Goal: Transaction & Acquisition: Book appointment/travel/reservation

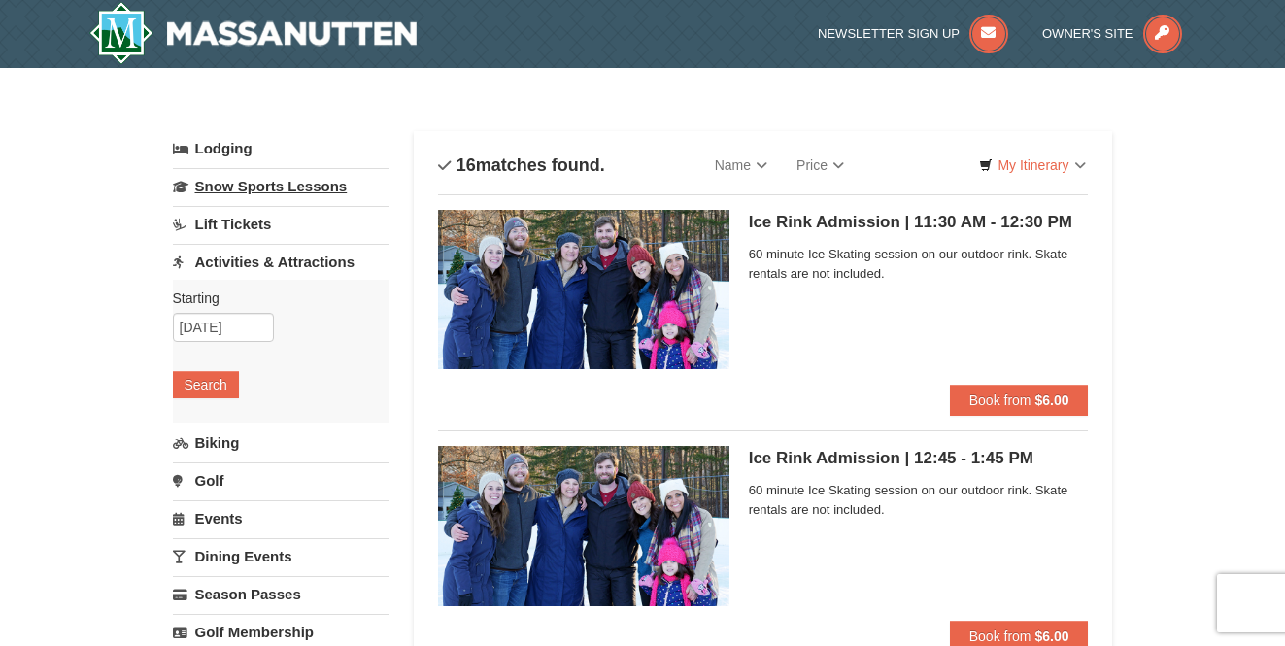
click at [234, 185] on link "Snow Sports Lessons" at bounding box center [281, 186] width 217 height 36
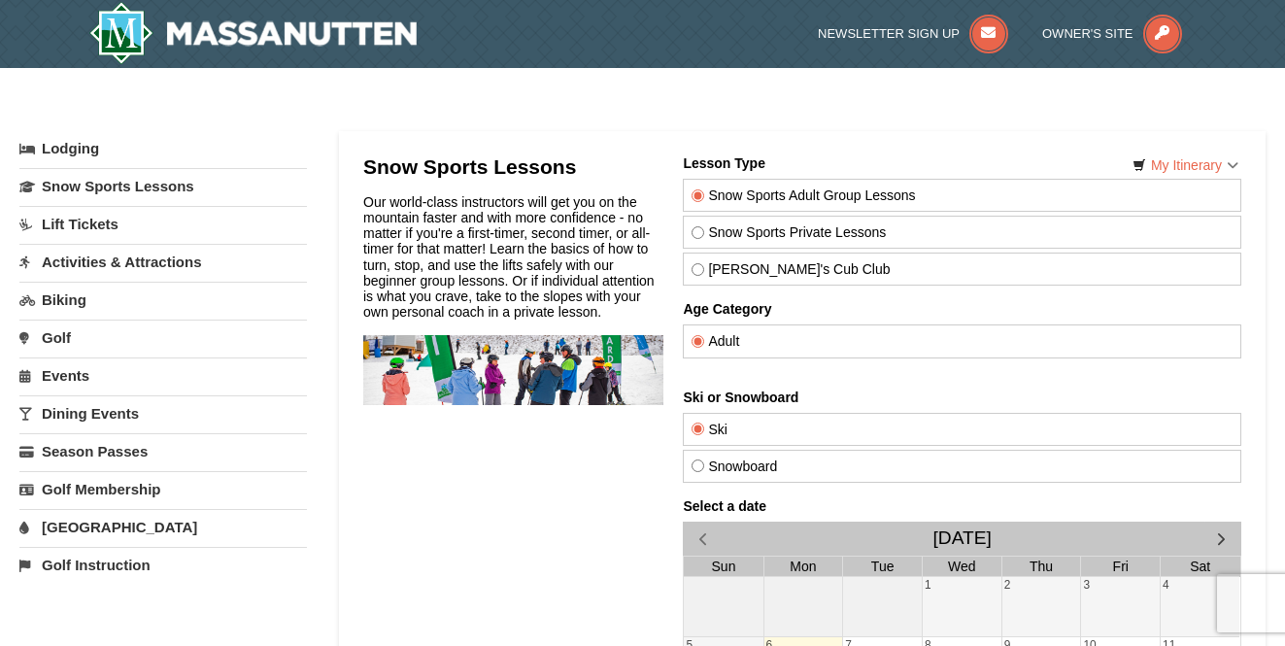
click at [74, 224] on link "Lift Tickets" at bounding box center [162, 224] width 287 height 36
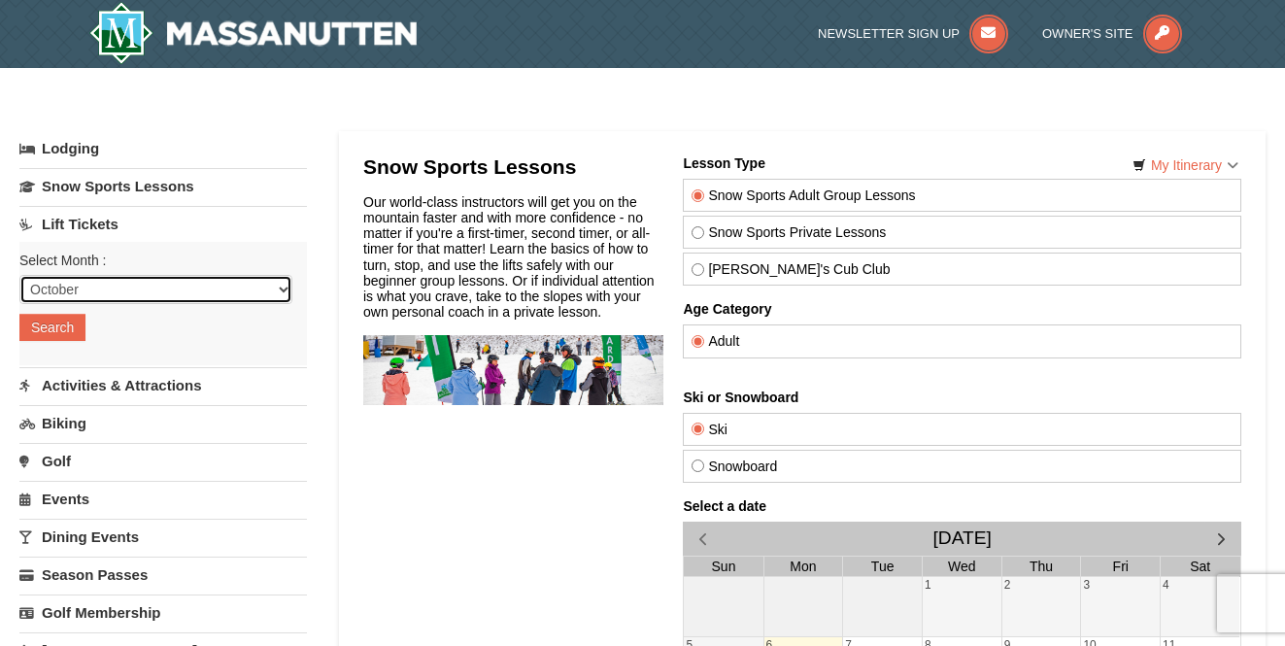
select select "12"
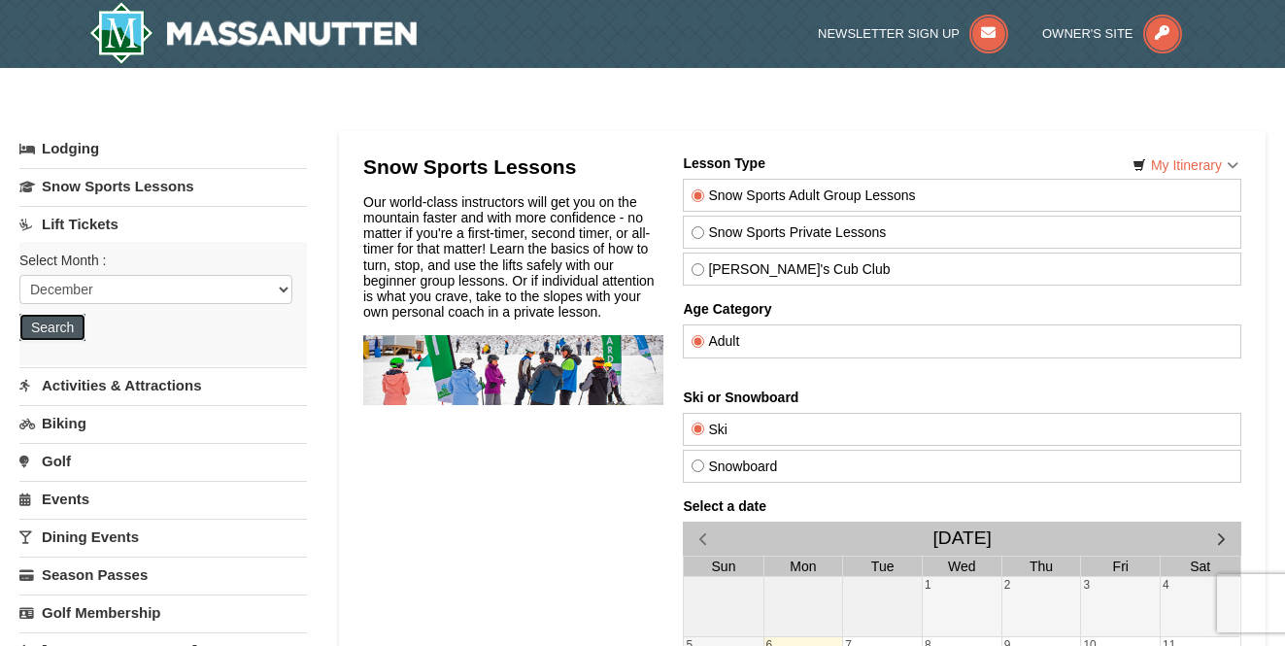
click at [59, 332] on button "Search" at bounding box center [52, 327] width 66 height 27
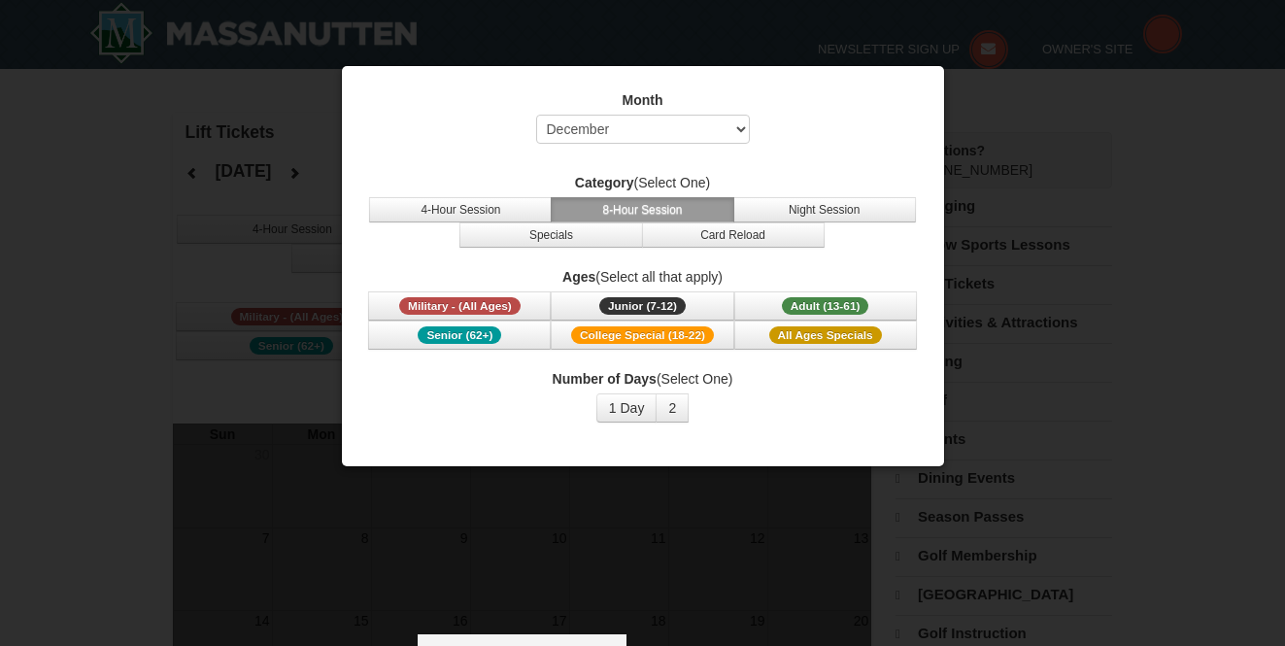
select select "12"
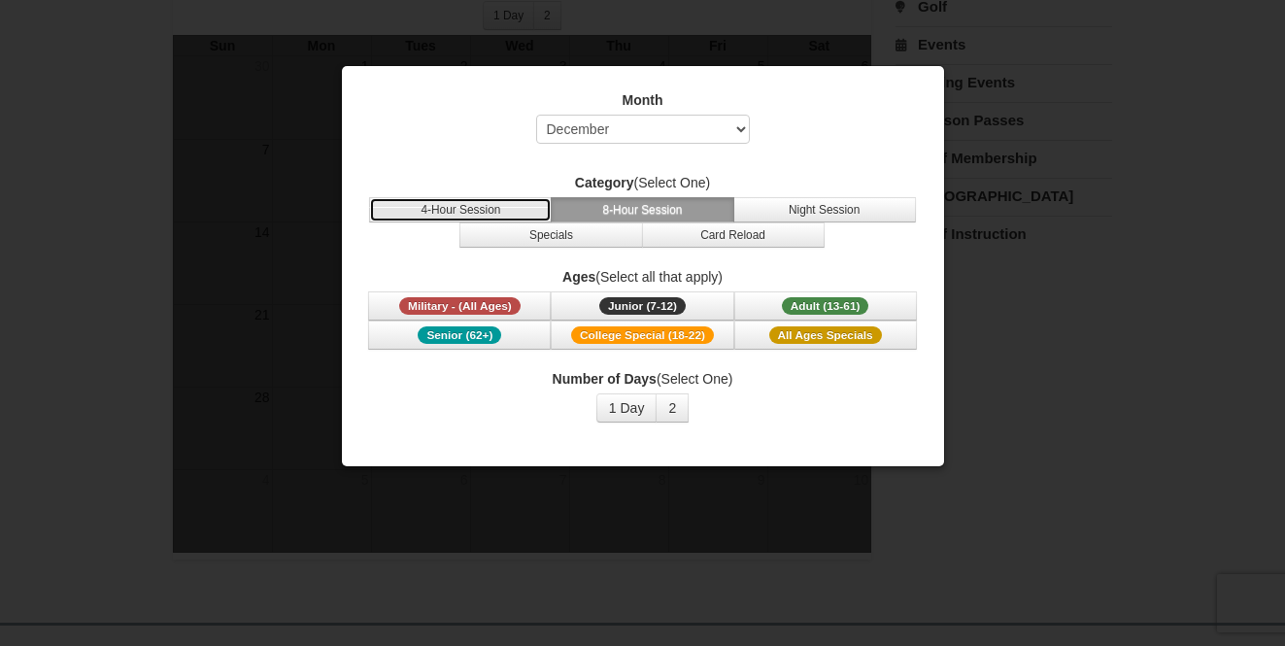
click at [460, 203] on button "4-Hour Session" at bounding box center [460, 209] width 183 height 25
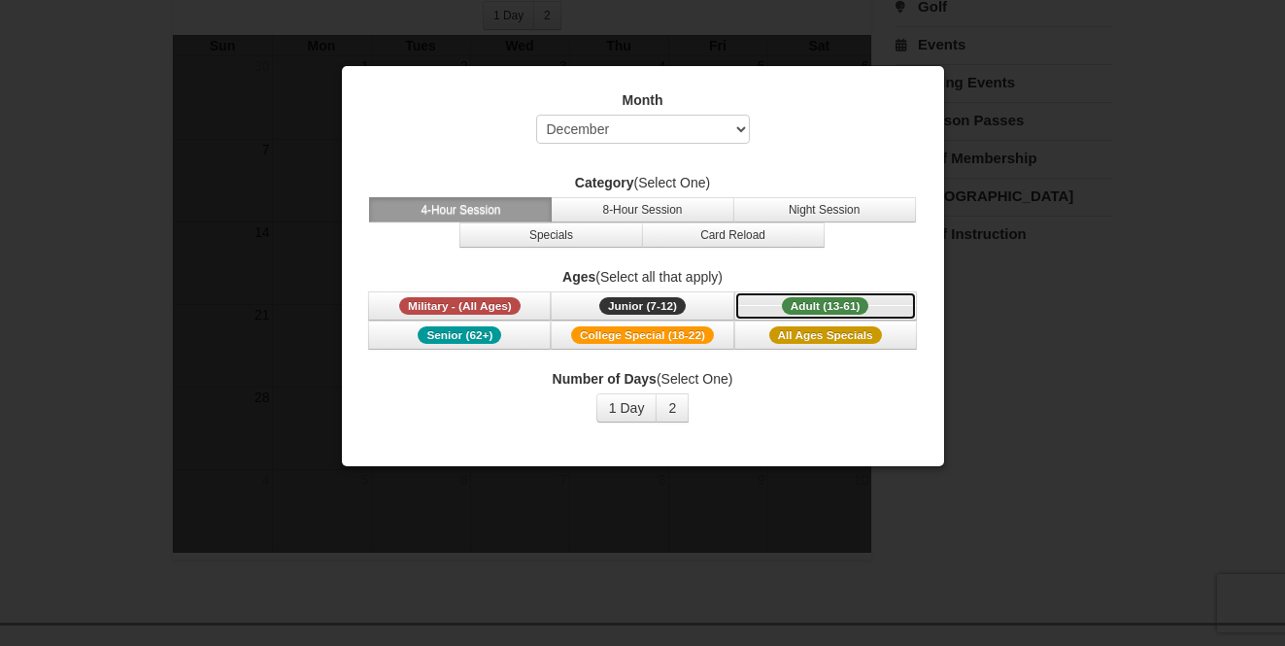
click at [831, 304] on span "Adult (13-61)" at bounding box center [825, 305] width 87 height 17
click at [846, 308] on span "Adult (13-61)" at bounding box center [825, 305] width 87 height 17
click at [627, 406] on button "1 Day" at bounding box center [626, 407] width 61 height 29
click at [811, 305] on span "Adult (13-61)" at bounding box center [825, 305] width 87 height 17
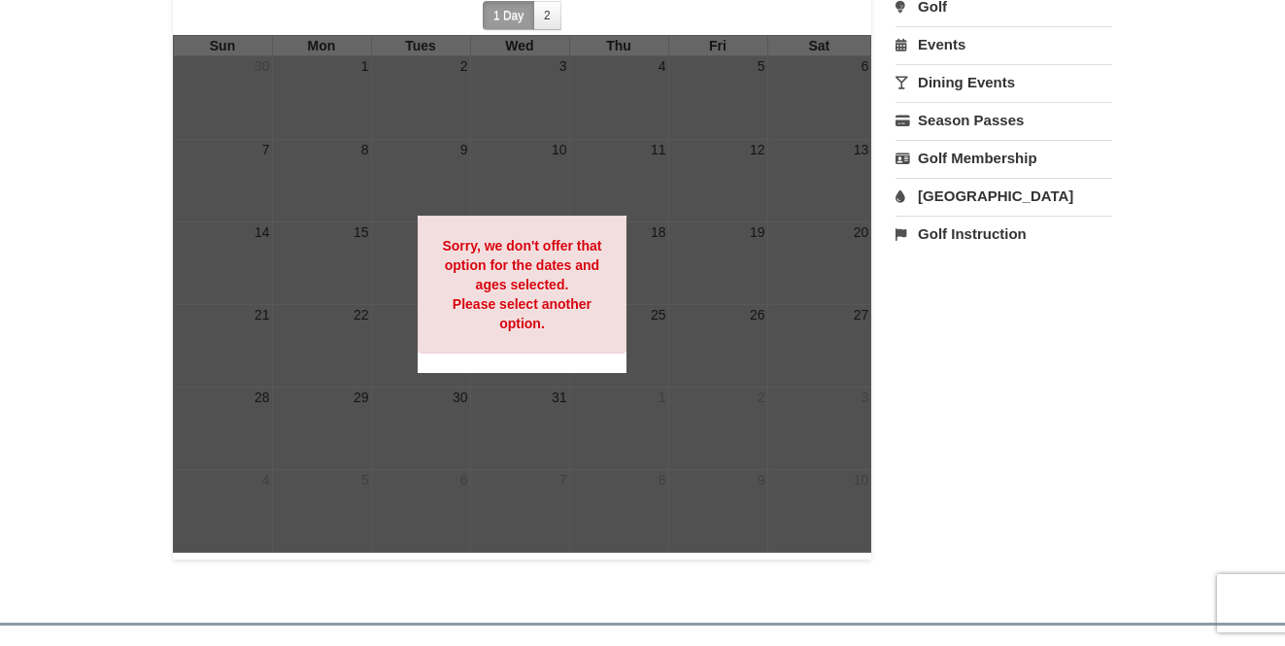
click at [498, 298] on strong "Sorry, we don't offer that option for the dates and ages selected. Please selec…" at bounding box center [521, 284] width 159 height 93
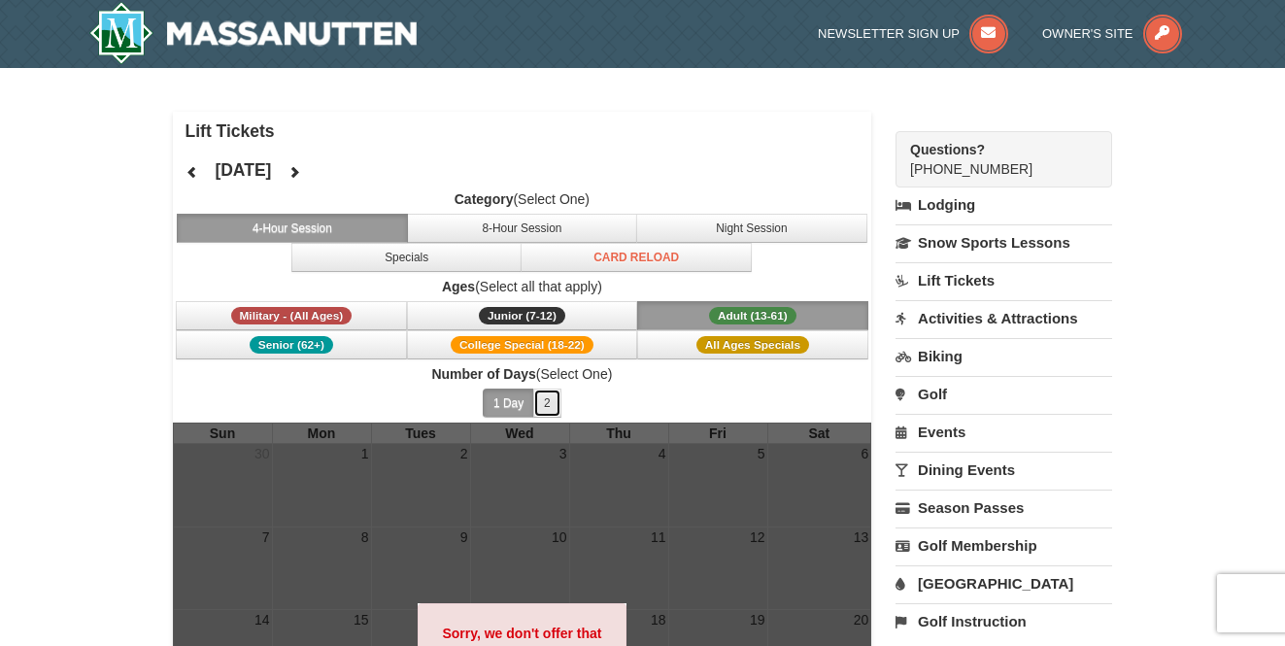
click at [540, 404] on button "2" at bounding box center [547, 402] width 28 height 29
click at [527, 400] on button "1 Day" at bounding box center [508, 402] width 51 height 29
click at [749, 313] on span "Adult (13-61)" at bounding box center [752, 315] width 87 height 17
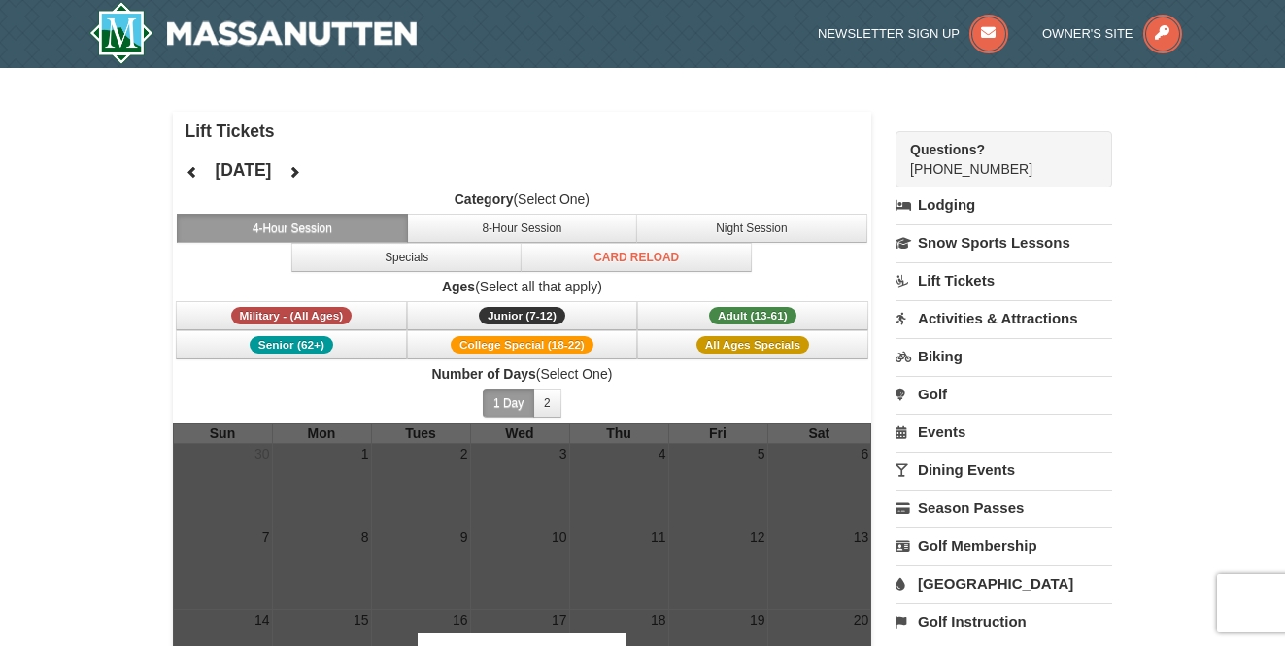
click at [351, 222] on button "4-Hour Session" at bounding box center [292, 228] width 231 height 29
click at [506, 221] on button "8-Hour Session" at bounding box center [522, 228] width 231 height 29
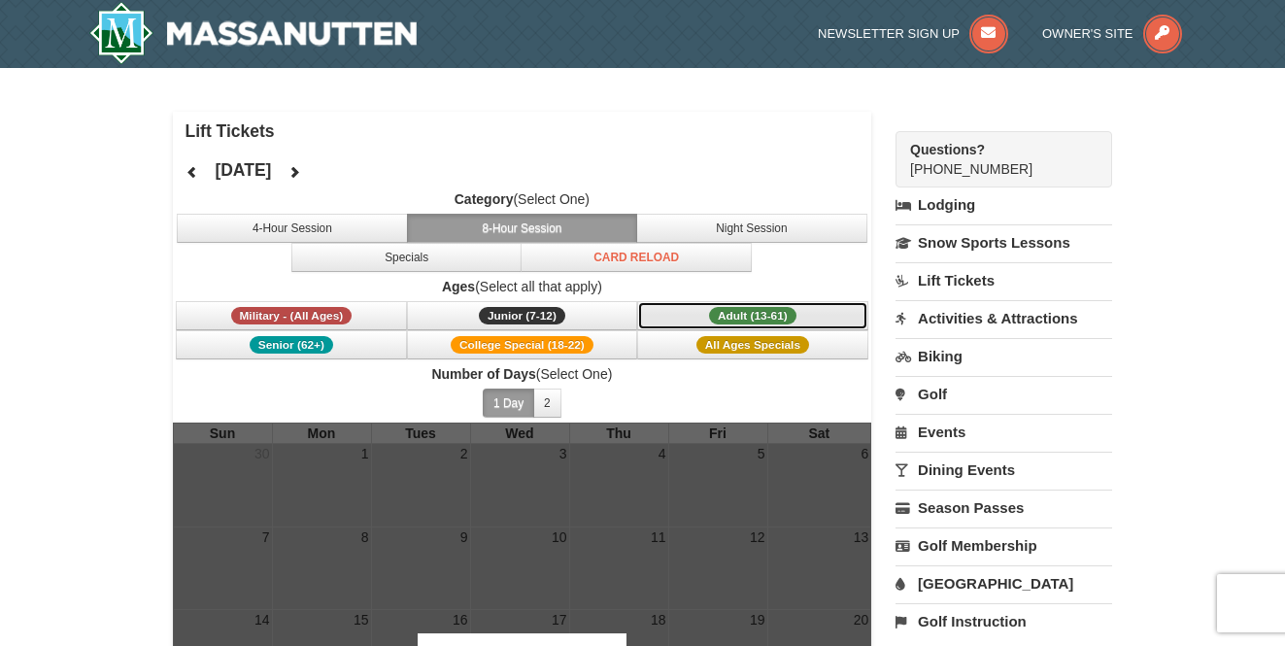
click at [745, 309] on span "Adult (13-61)" at bounding box center [752, 315] width 87 height 17
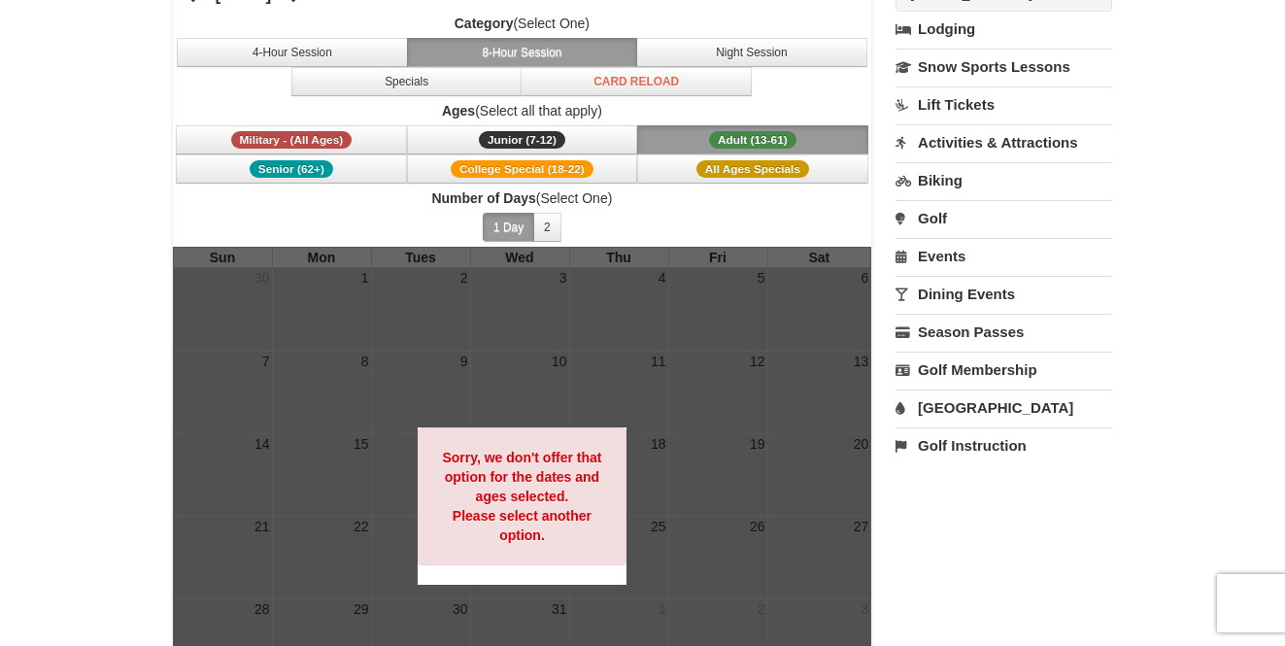
scroll to position [194, 0]
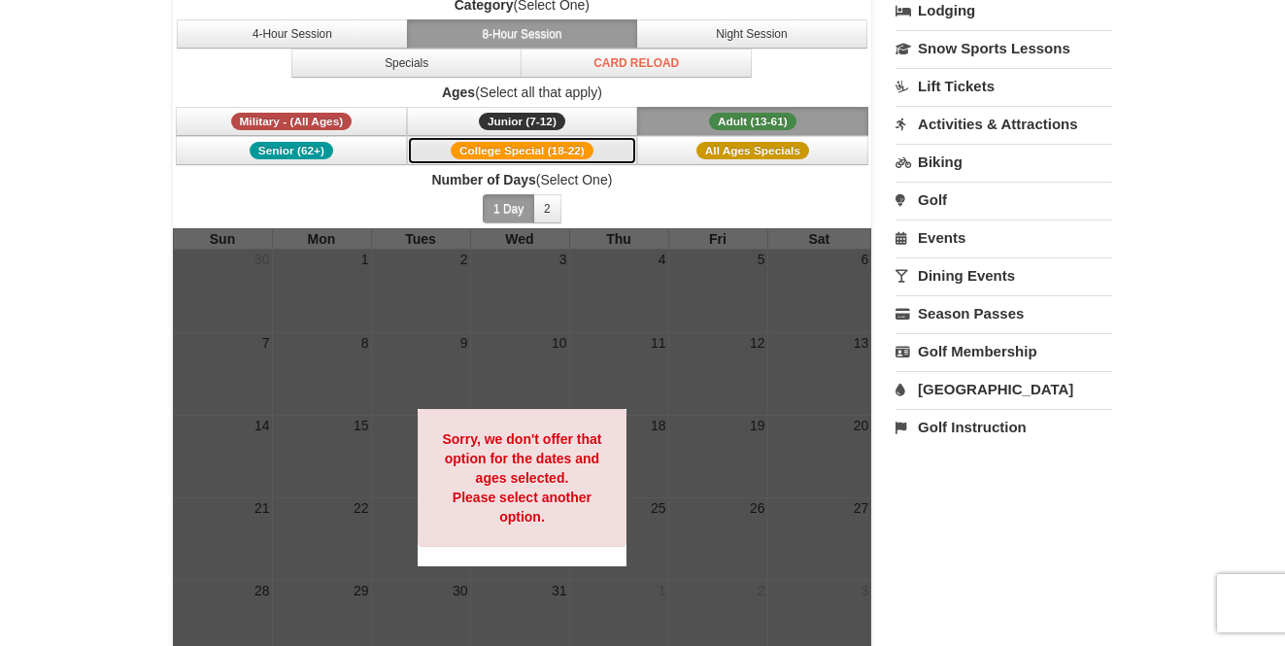
click at [533, 155] on span "College Special (18-22)" at bounding box center [522, 150] width 143 height 17
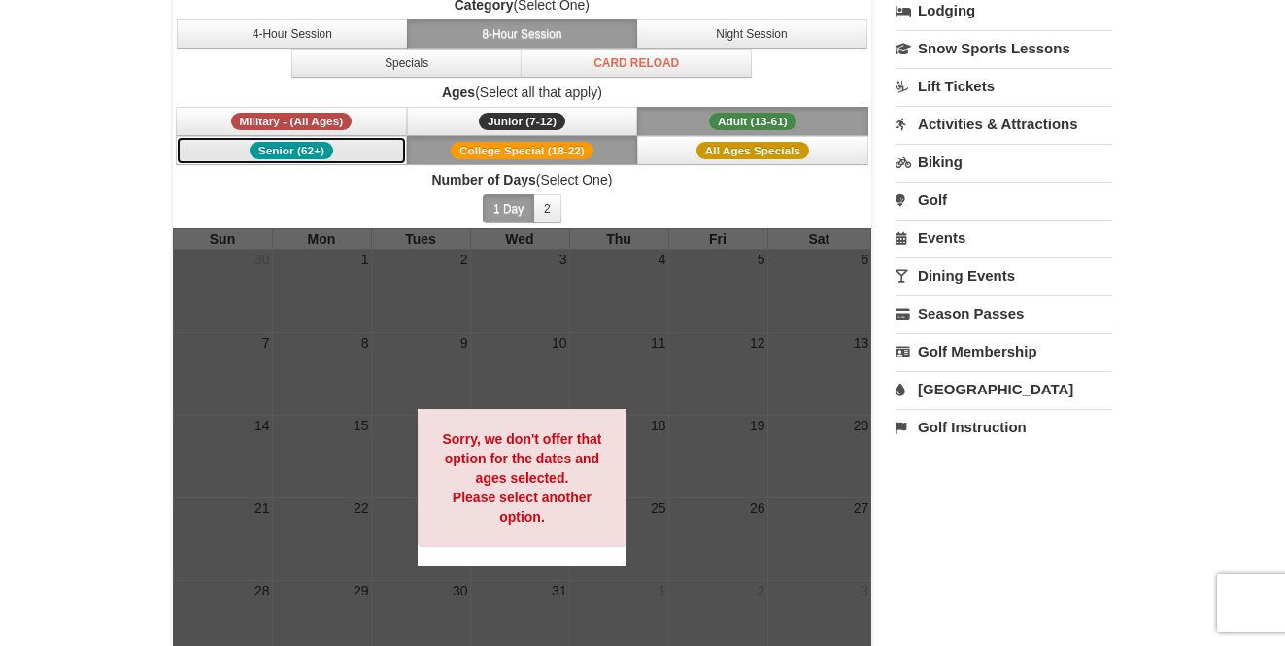
click at [356, 139] on button "Senior (62+)" at bounding box center [291, 150] width 231 height 29
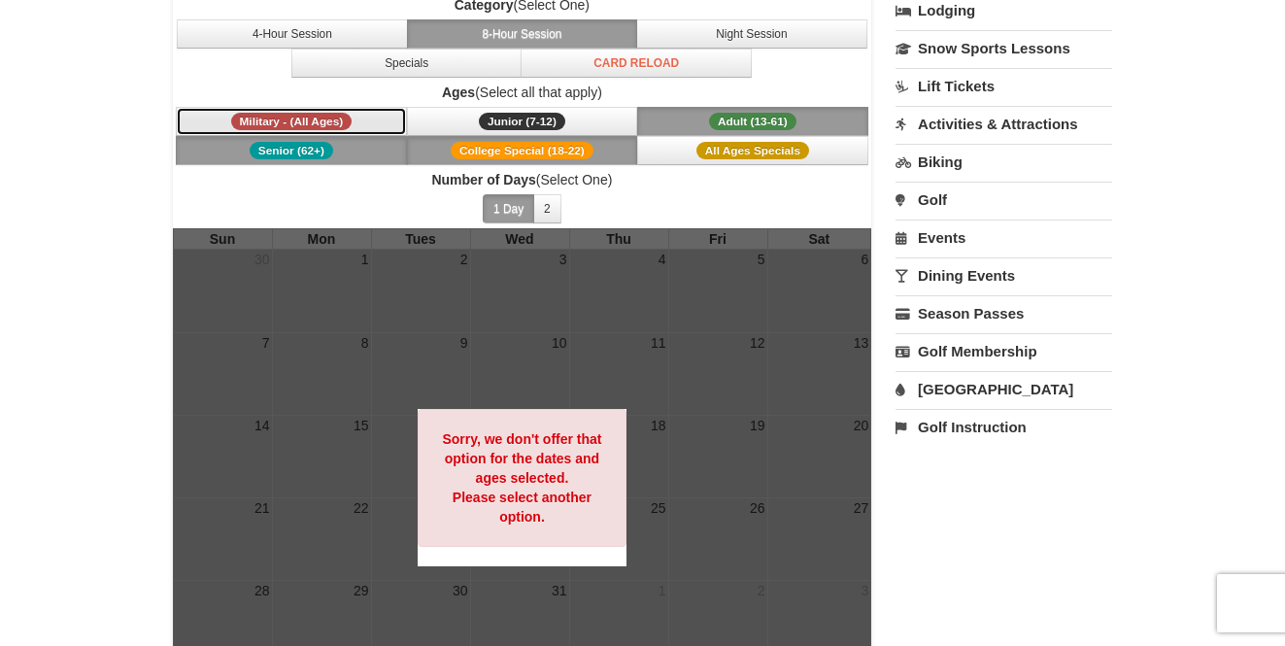
click at [360, 123] on button "Military - (All Ages)" at bounding box center [291, 121] width 231 height 29
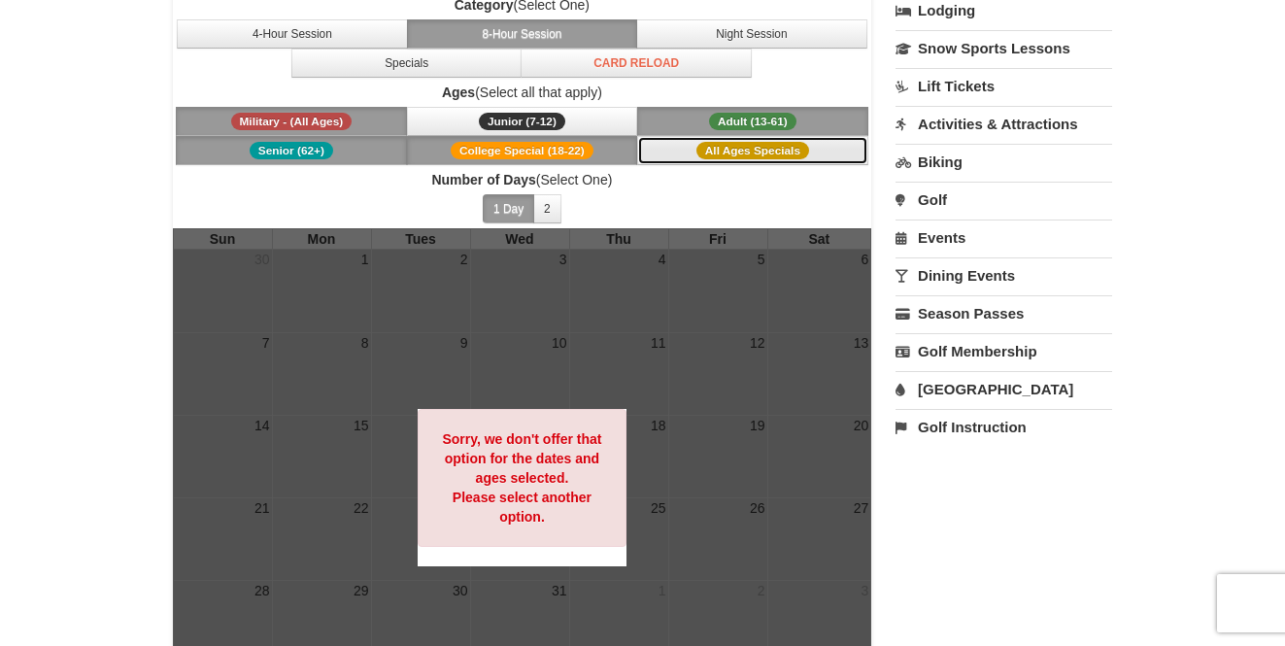
click at [791, 149] on span "All Ages Specials" at bounding box center [752, 150] width 113 height 17
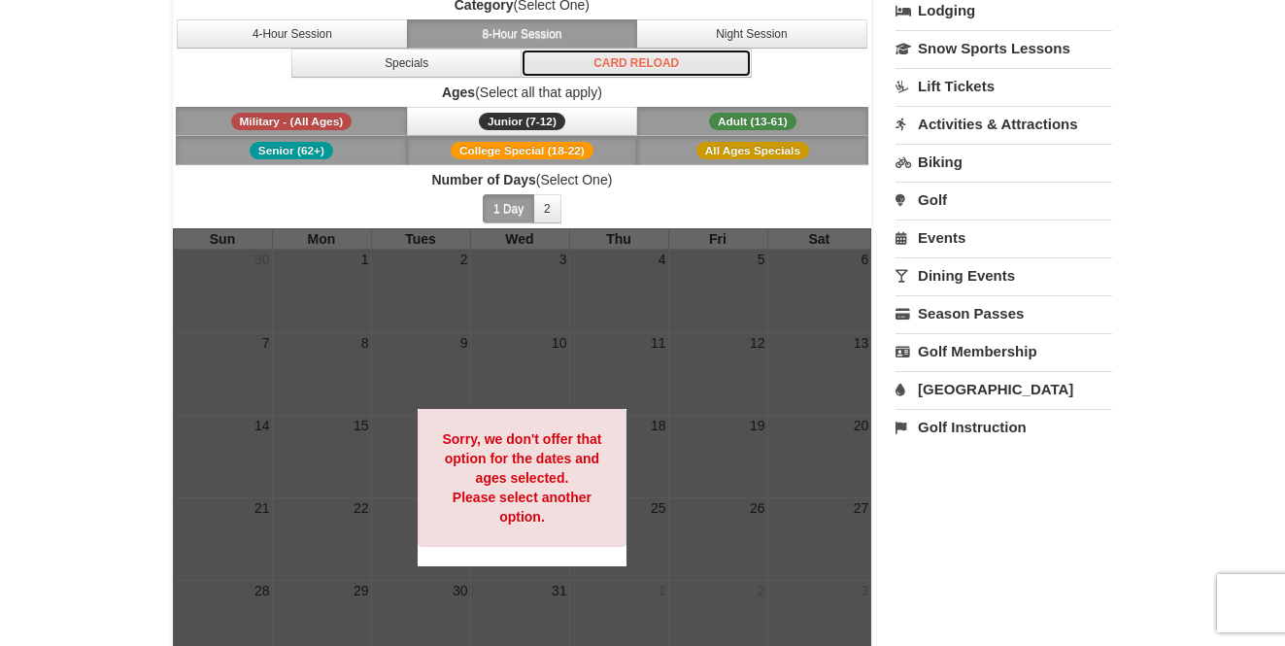
click at [651, 71] on button "Card Reload" at bounding box center [636, 63] width 231 height 29
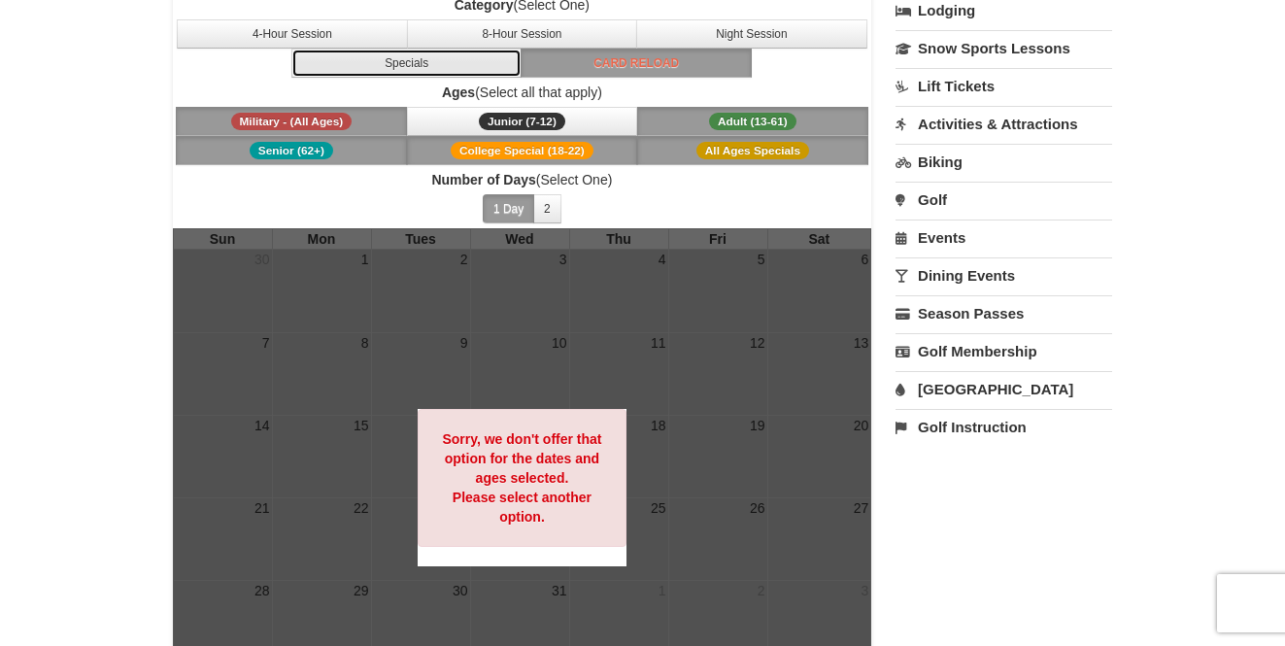
click at [466, 65] on button "Specials" at bounding box center [406, 63] width 231 height 29
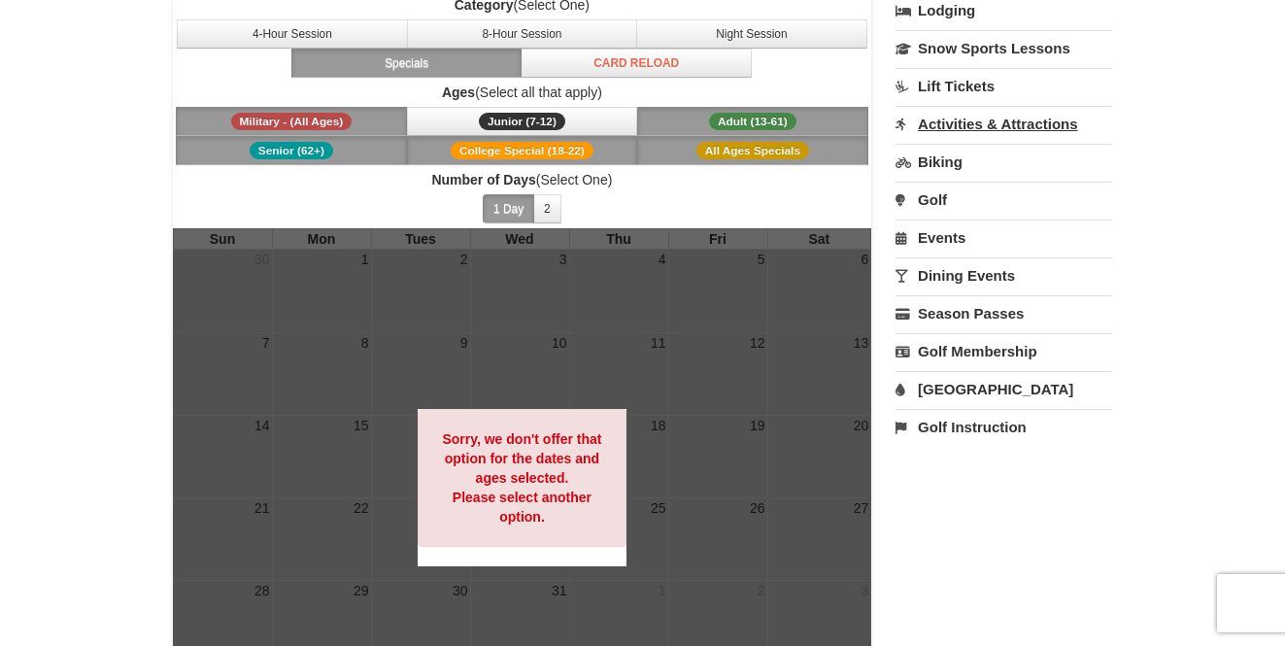
scroll to position [0, 0]
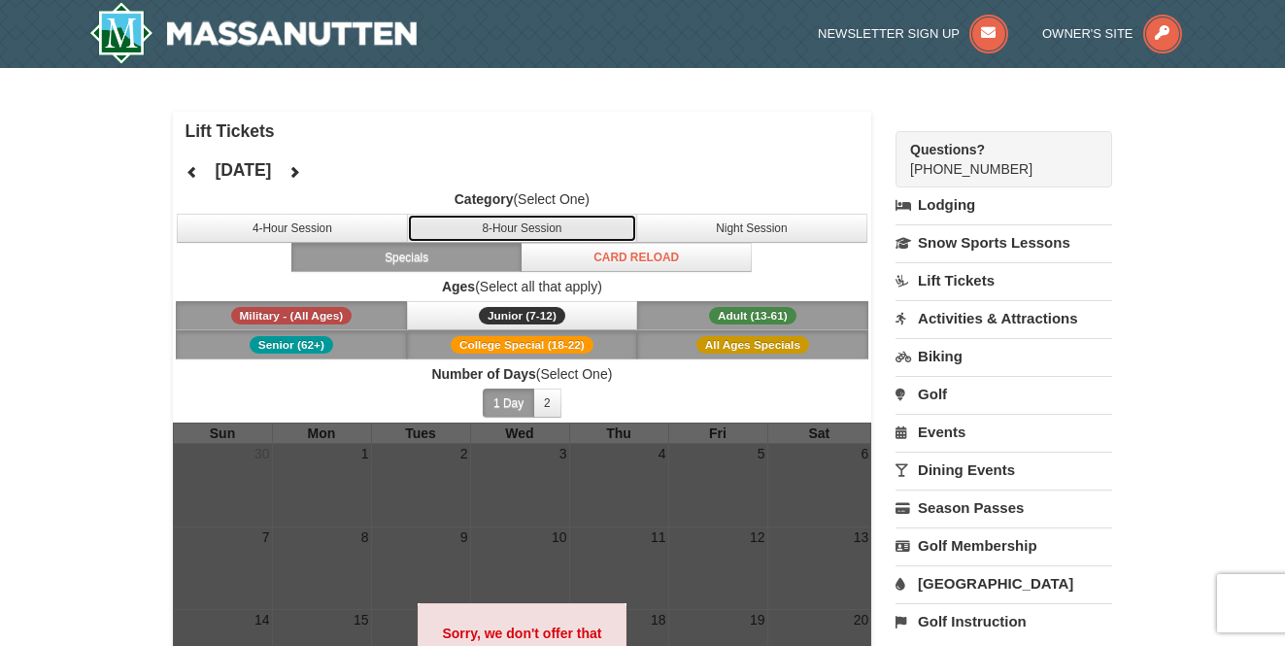
click at [550, 215] on button "8-Hour Session" at bounding box center [522, 228] width 231 height 29
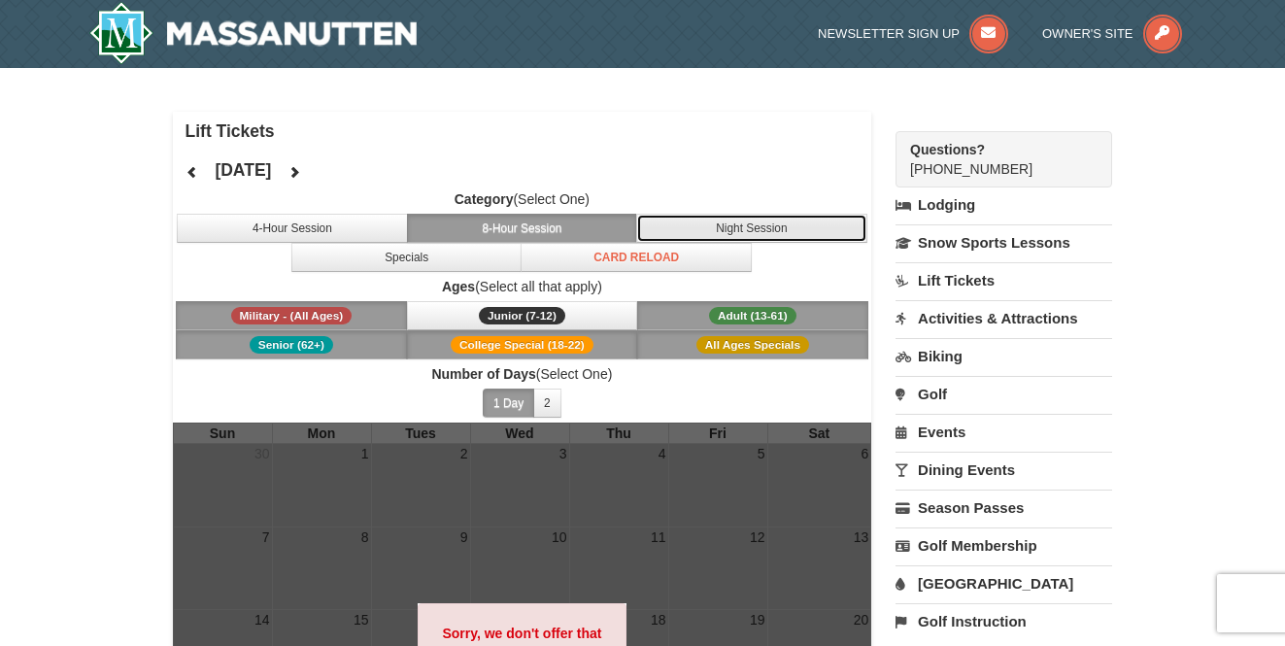
click at [788, 226] on button "Night Session" at bounding box center [751, 228] width 231 height 29
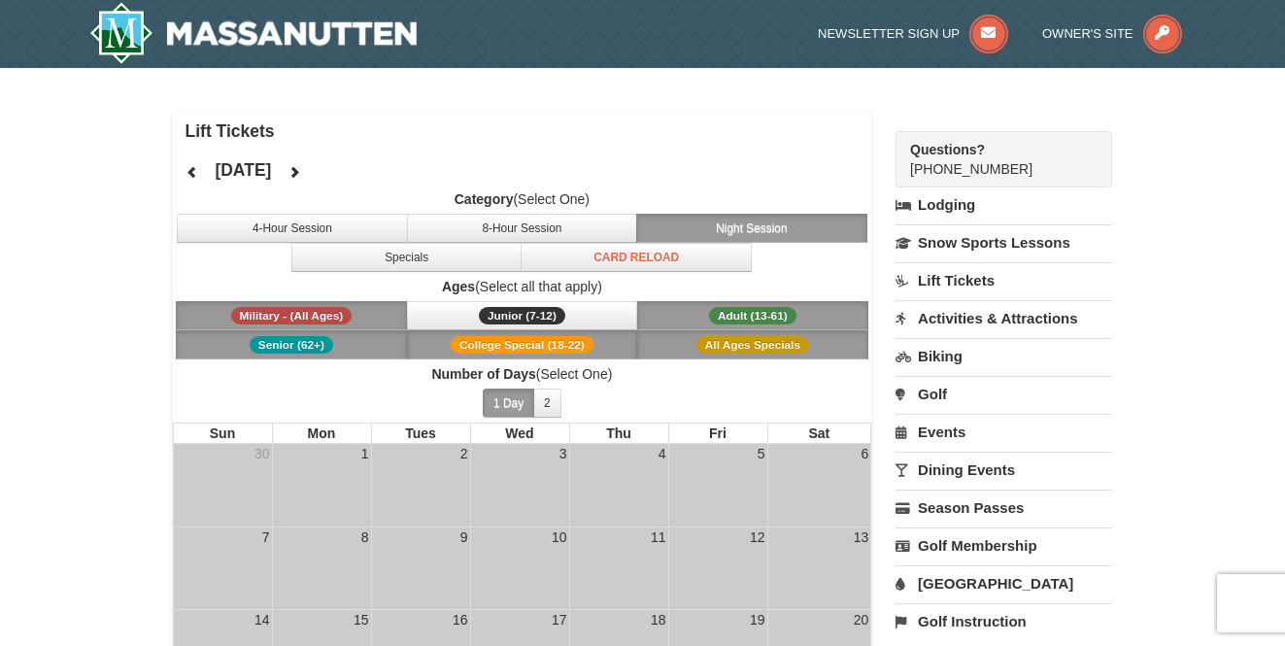
click at [190, 167] on icon at bounding box center [192, 172] width 14 height 14
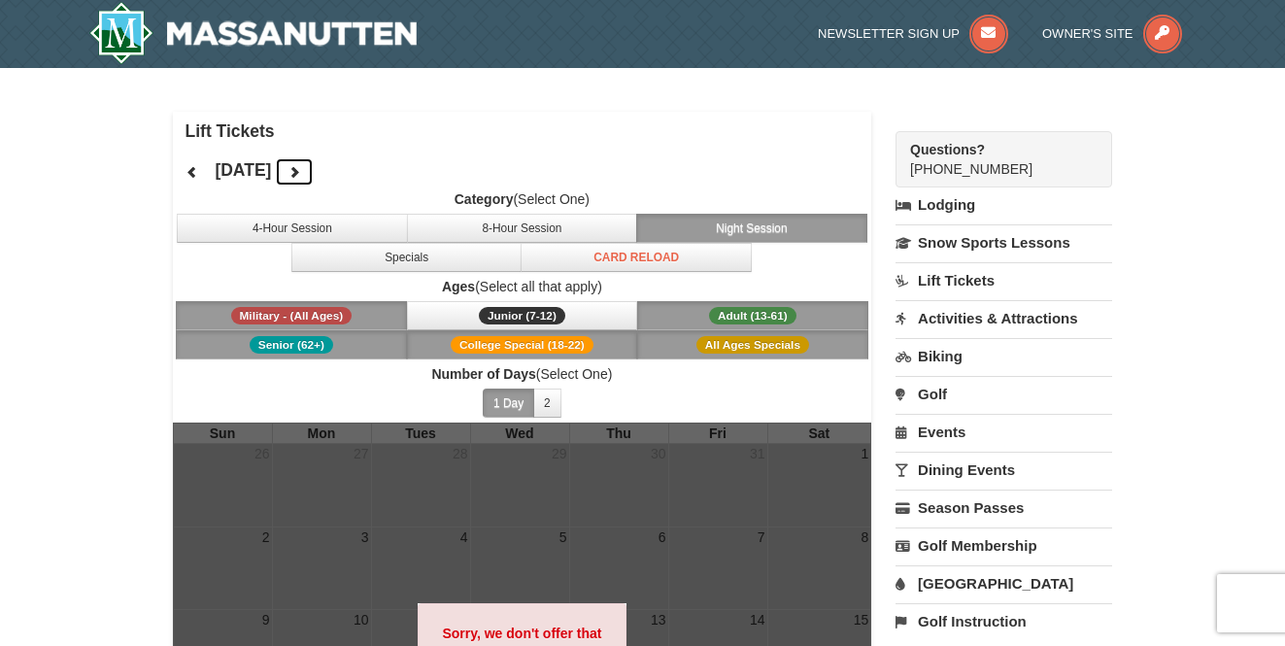
click at [301, 170] on icon at bounding box center [294, 172] width 14 height 14
click at [314, 171] on button at bounding box center [294, 171] width 39 height 29
